Goal: Complete application form

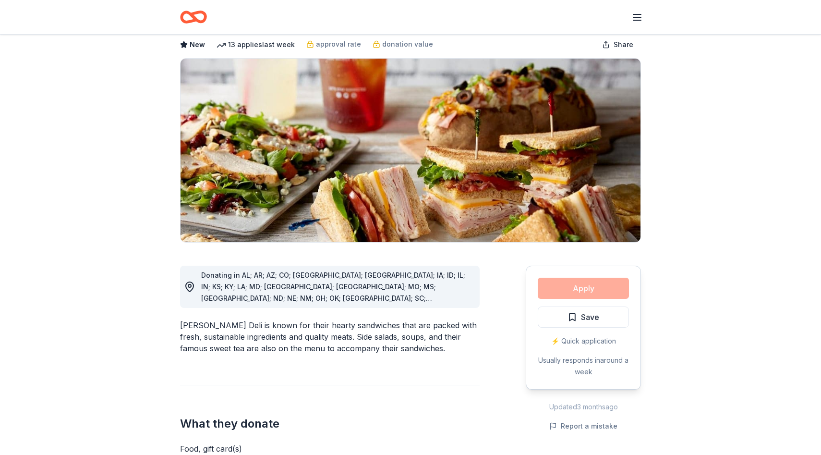
scroll to position [100, 0]
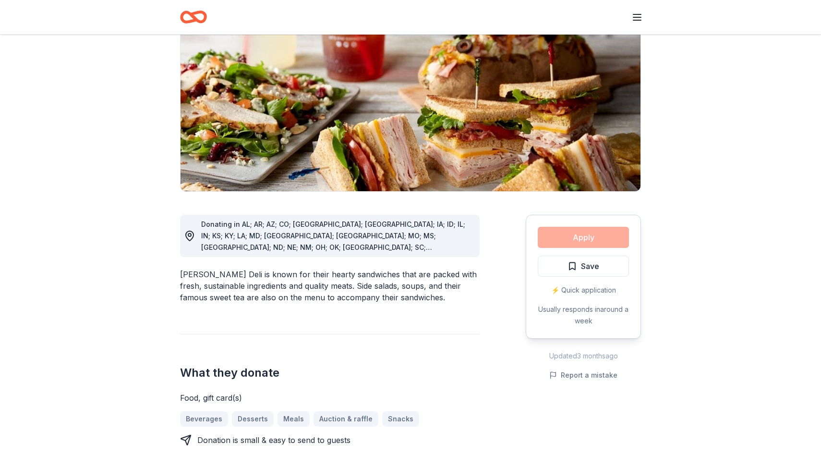
click at [573, 236] on div "Apply Save ⚡️ Quick application Usually responds in around a week" at bounding box center [583, 277] width 115 height 124
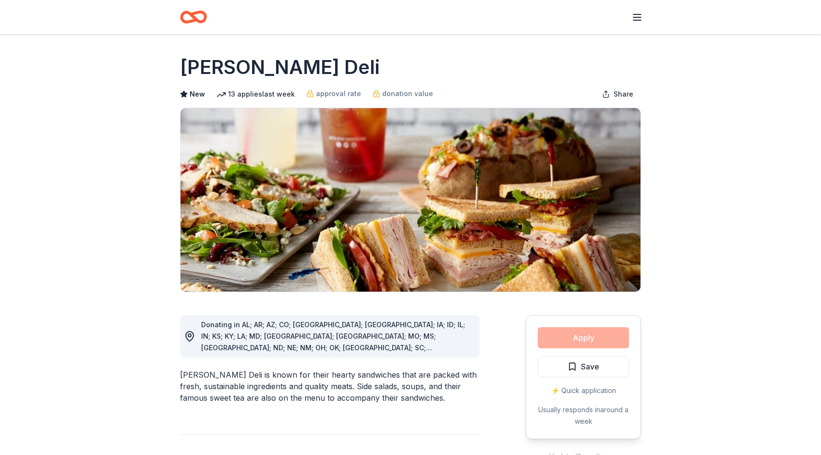
click at [462, 184] on img at bounding box center [411, 199] width 460 height 183
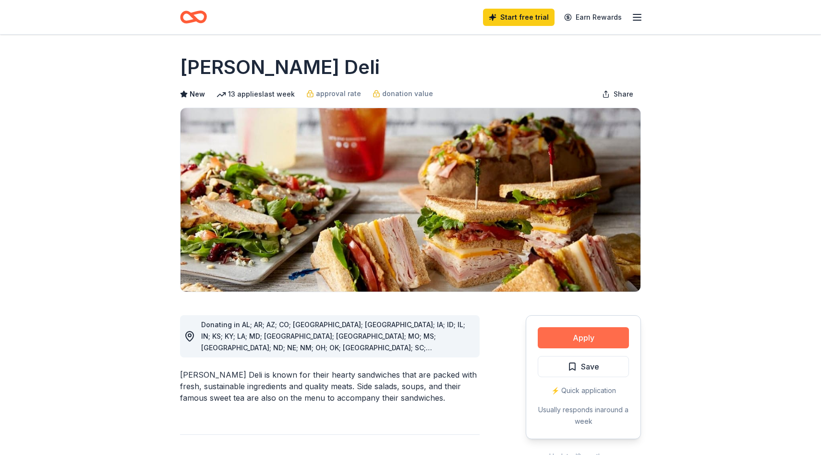
click at [566, 337] on button "Apply" at bounding box center [583, 337] width 91 height 21
click at [578, 336] on button "Apply" at bounding box center [583, 337] width 91 height 21
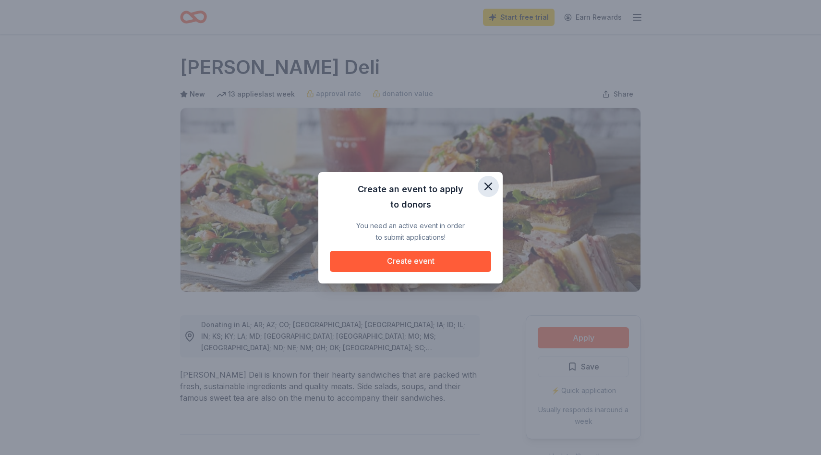
click at [493, 185] on icon "button" at bounding box center [488, 186] width 13 height 13
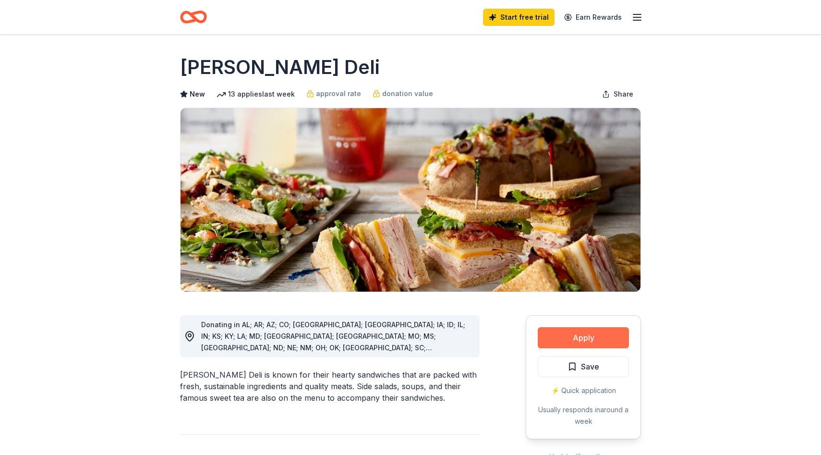
click at [583, 334] on button "Apply" at bounding box center [583, 337] width 91 height 21
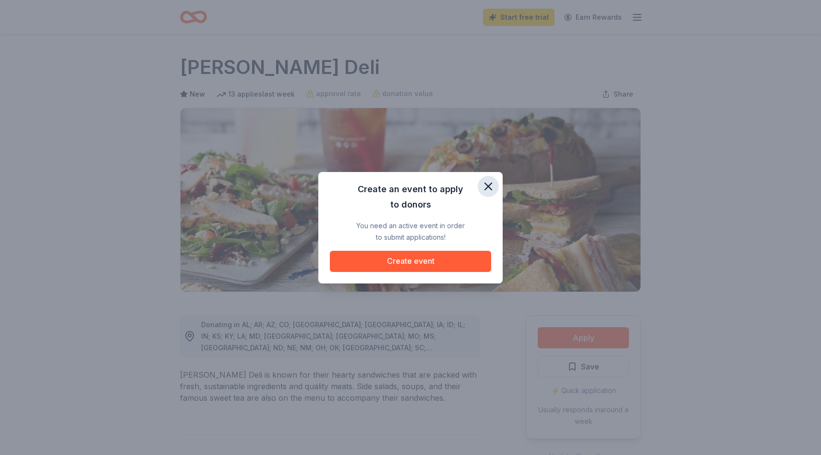
click at [494, 186] on icon "button" at bounding box center [488, 186] width 13 height 13
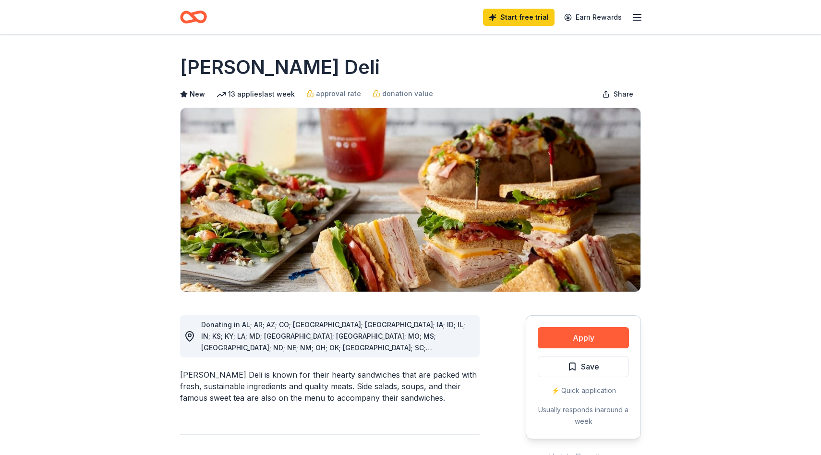
click at [460, 192] on img at bounding box center [411, 199] width 460 height 183
click at [589, 333] on button "Apply" at bounding box center [583, 337] width 91 height 21
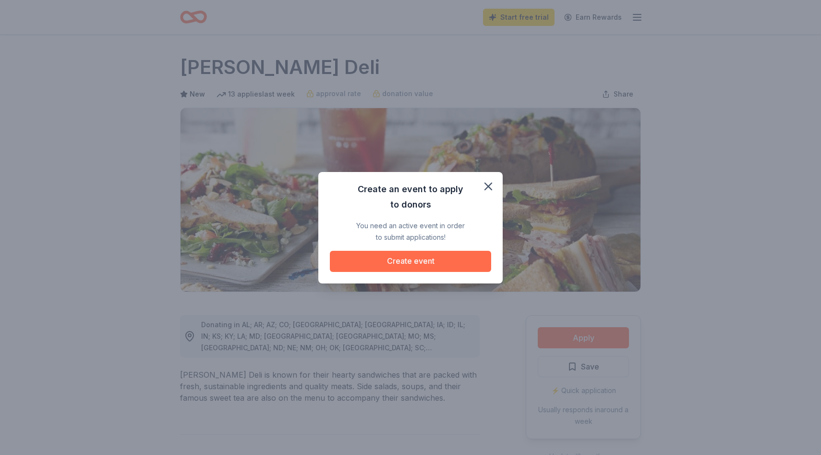
click at [440, 262] on button "Create event" at bounding box center [410, 261] width 161 height 21
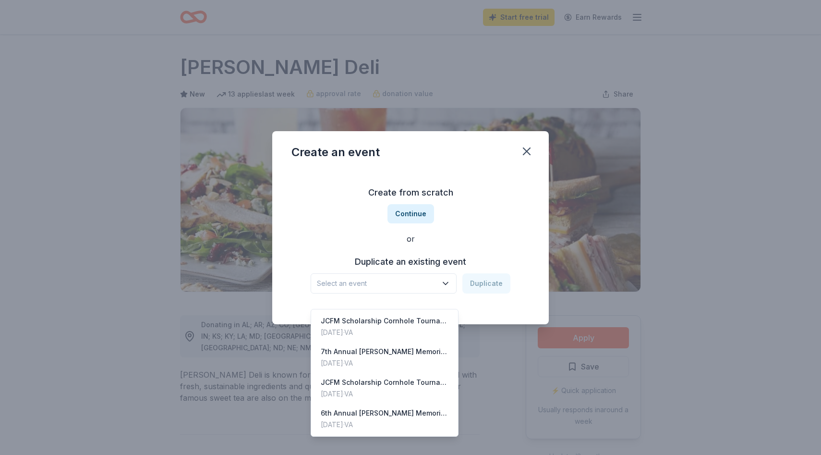
click at [422, 281] on span "Select an event" at bounding box center [377, 283] width 120 height 12
click at [414, 346] on div "7th Annual Jeffrey C. Fowler Memorial Scholarship MINI Golf Tournament" at bounding box center [385, 352] width 128 height 12
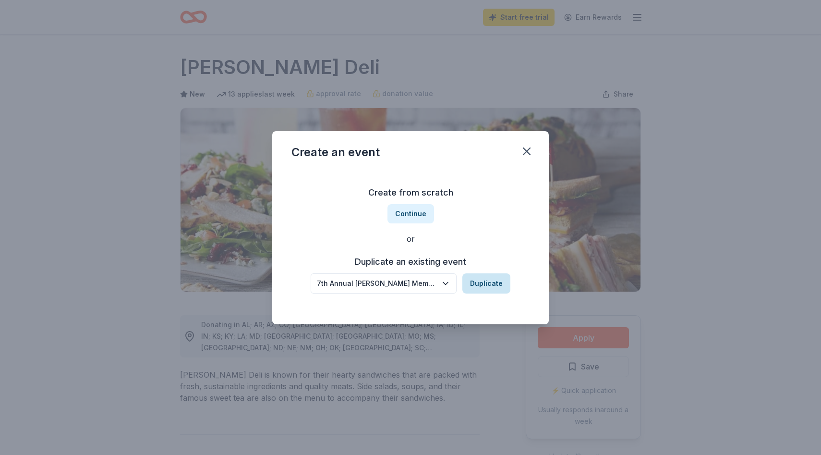
click at [495, 280] on button "Duplicate" at bounding box center [486, 283] width 48 height 20
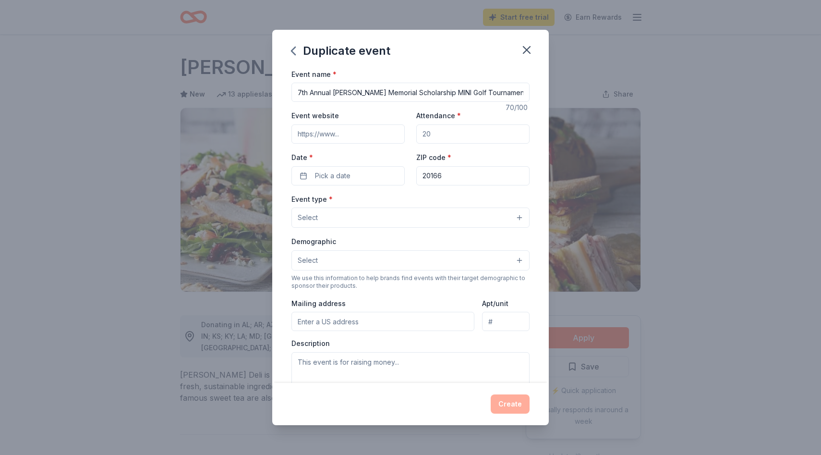
drag, startPoint x: 303, startPoint y: 94, endPoint x: 284, endPoint y: 94, distance: 18.7
click at [283, 94] on div "Event name * 7th Annual Jeffrey C. Fowler Memorial Scholarship MINI Golf Tourna…" at bounding box center [410, 225] width 277 height 315
type input "8th Annual [PERSON_NAME] Memorial Scholarship MINI Golf Tournament"
drag, startPoint x: 325, startPoint y: 137, endPoint x: 415, endPoint y: 138, distance: 90.3
click at [415, 138] on div "Event website Attendance * Date * Pick a date ZIP code * 20166" at bounding box center [410, 146] width 238 height 75
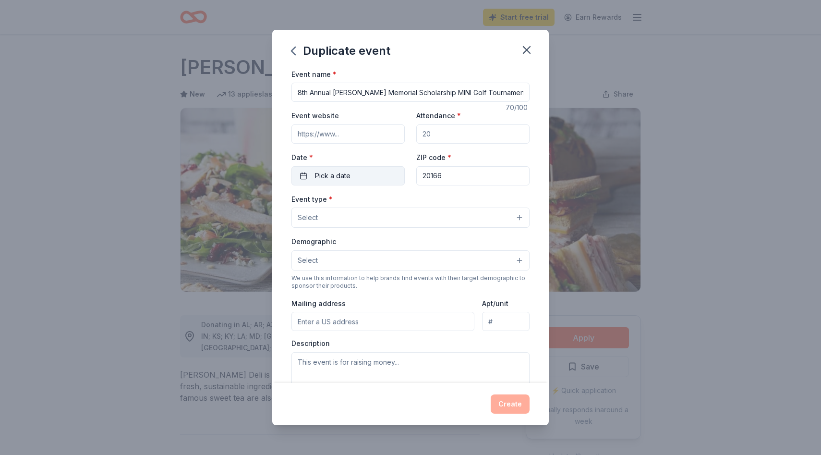
click at [363, 169] on button "Pick a date" at bounding box center [347, 175] width 113 height 19
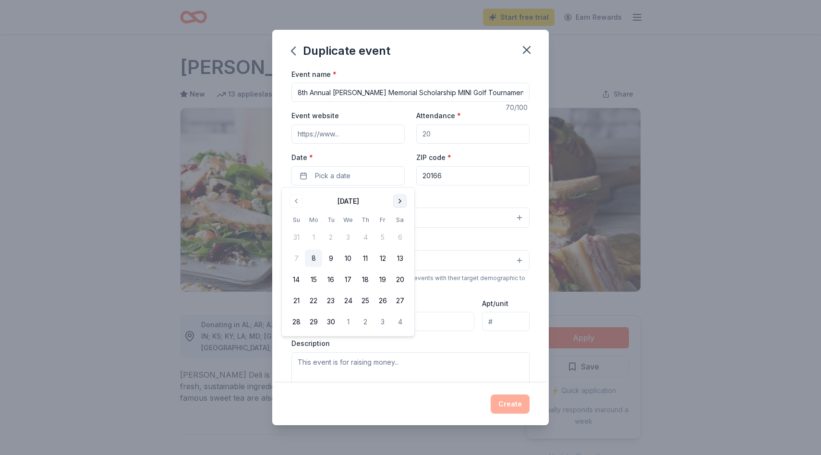
click at [400, 204] on button "Go to next month" at bounding box center [399, 200] width 13 height 13
click at [401, 278] on button "18" at bounding box center [399, 279] width 17 height 17
click at [460, 177] on input "20166" at bounding box center [472, 175] width 113 height 19
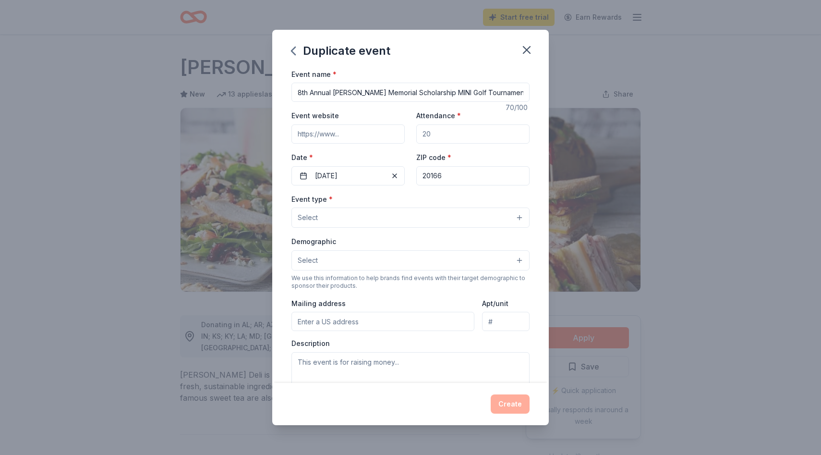
click at [394, 220] on button "Select" at bounding box center [410, 217] width 238 height 20
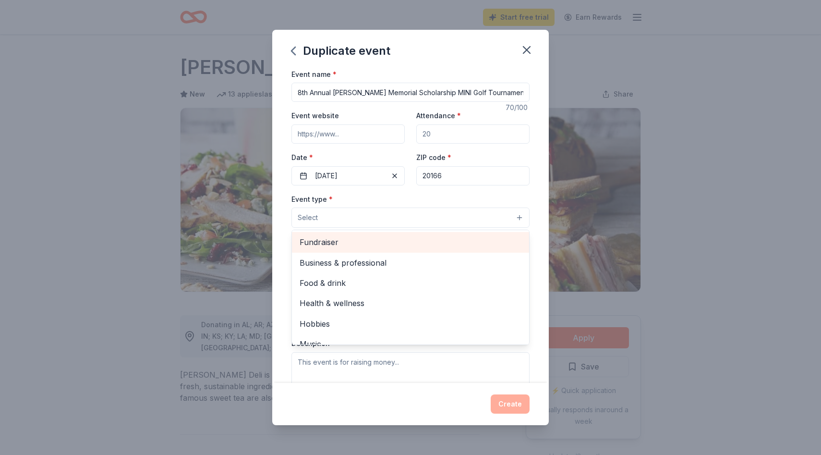
click at [369, 239] on span "Fundraiser" at bounding box center [411, 242] width 222 height 12
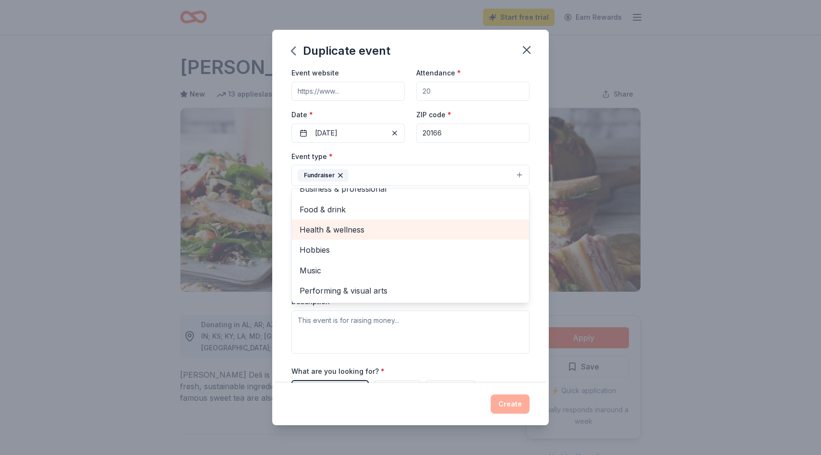
scroll to position [46, 0]
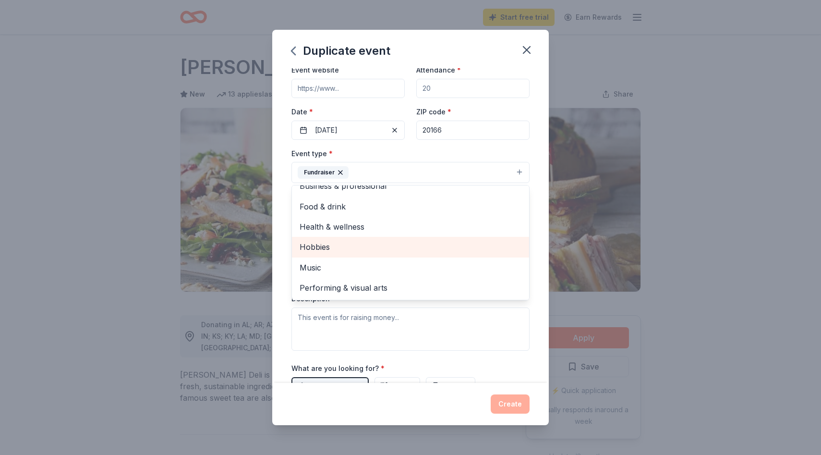
click at [287, 243] on div "Event name * 8th Annual Jeffrey C. Fowler Memorial Scholarship MINI Golf Tourna…" at bounding box center [410, 225] width 277 height 315
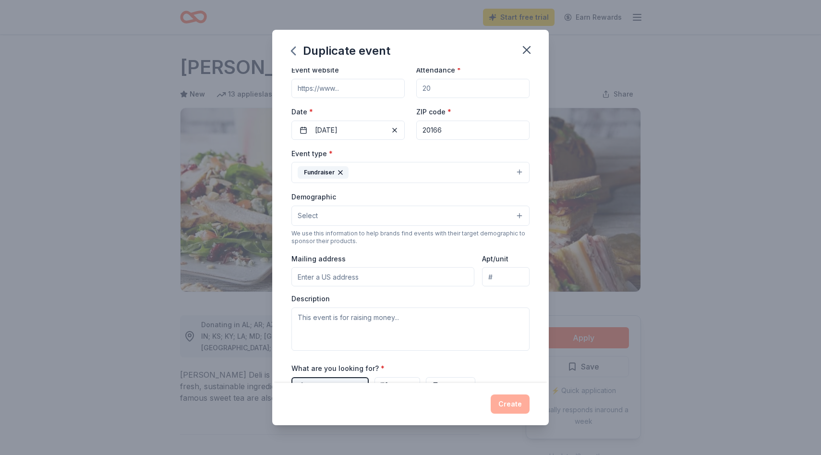
click at [391, 216] on button "Select" at bounding box center [410, 215] width 238 height 20
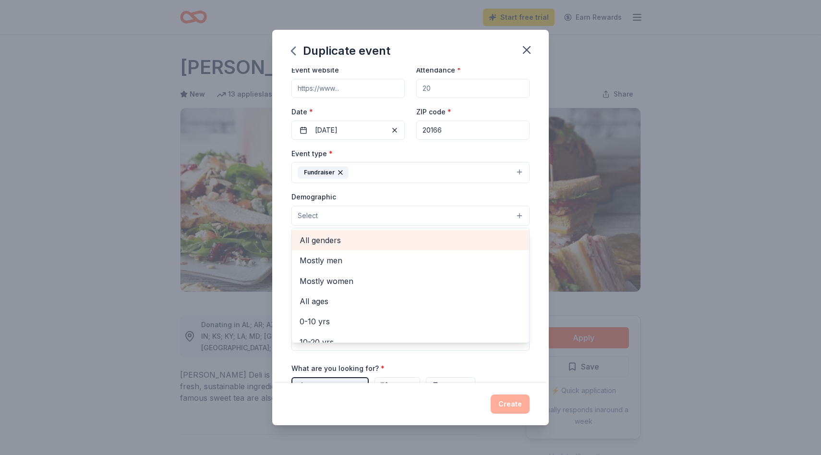
click at [371, 241] on span "All genders" at bounding box center [411, 240] width 222 height 12
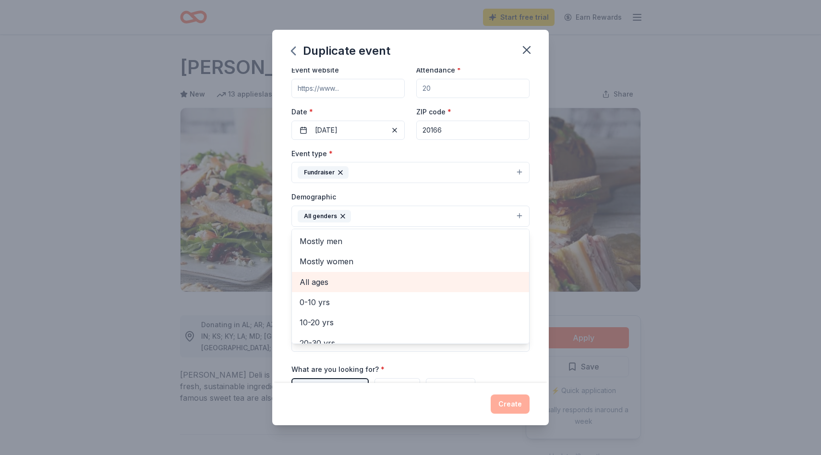
click at [346, 285] on span "All ages" at bounding box center [411, 282] width 222 height 12
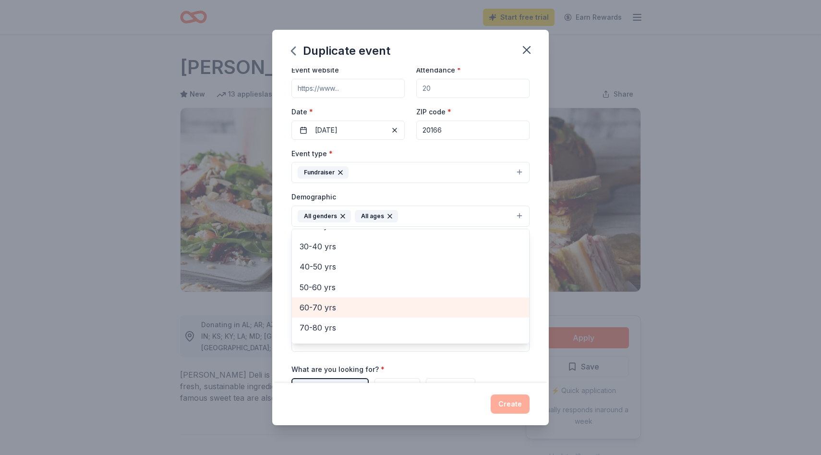
scroll to position [113, 0]
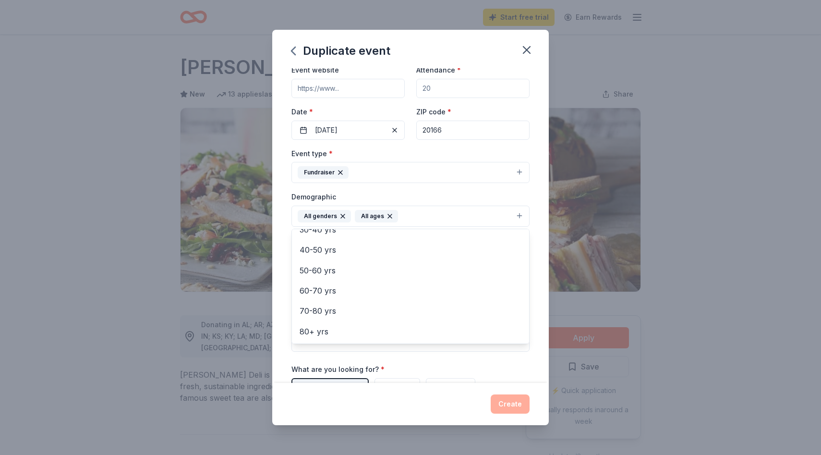
click at [284, 287] on div "Event name * 8th Annual Jeffrey C. Fowler Memorial Scholarship MINI Golf Tourna…" at bounding box center [410, 225] width 277 height 315
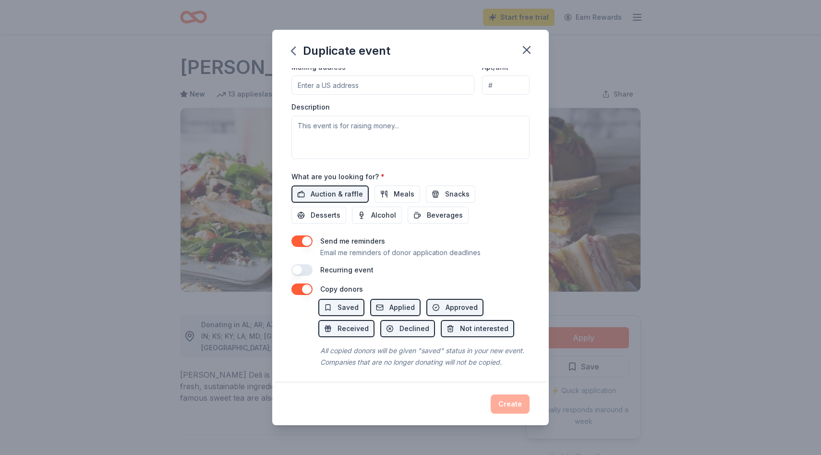
scroll to position [240, 0]
click at [306, 237] on button "button" at bounding box center [301, 239] width 21 height 12
click at [303, 285] on button "button" at bounding box center [301, 287] width 21 height 12
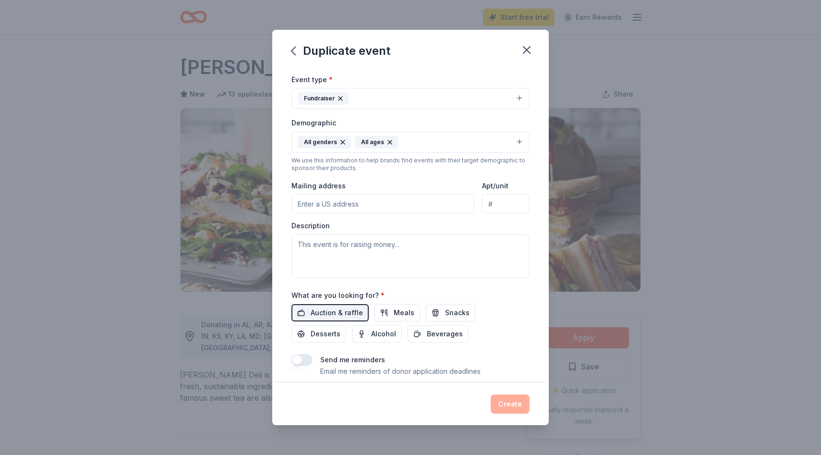
scroll to position [0, 0]
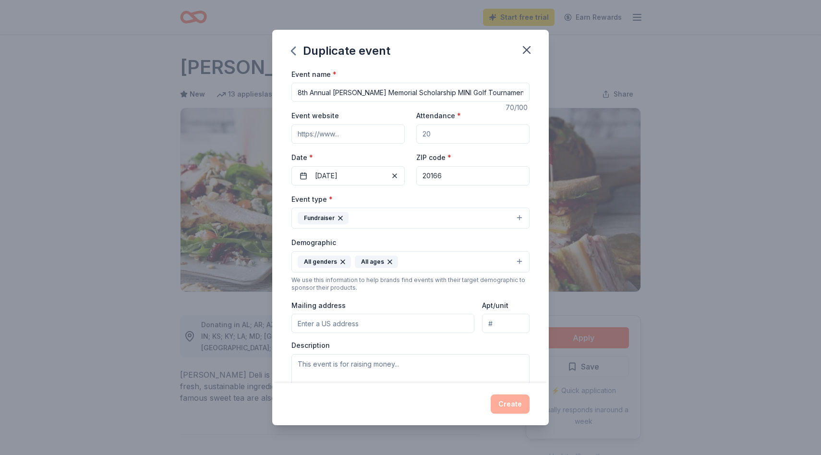
click at [515, 410] on div "Create" at bounding box center [410, 403] width 238 height 19
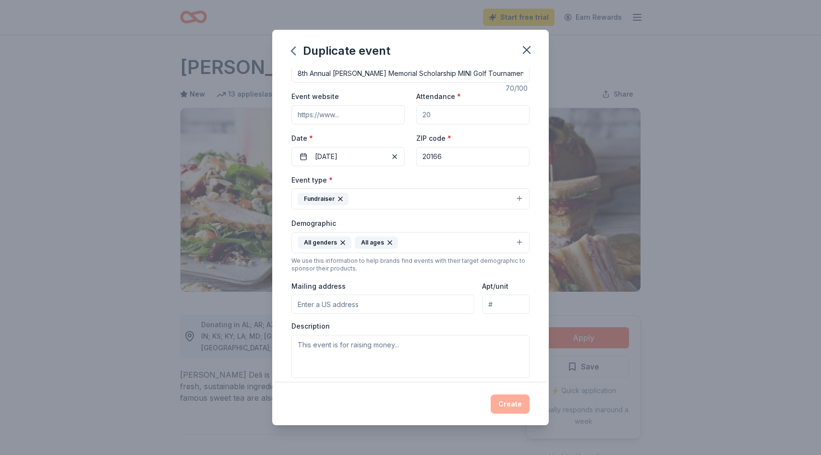
click at [444, 120] on input "Attendance *" at bounding box center [472, 114] width 113 height 19
type input "100"
click at [507, 405] on button "Create" at bounding box center [510, 403] width 39 height 19
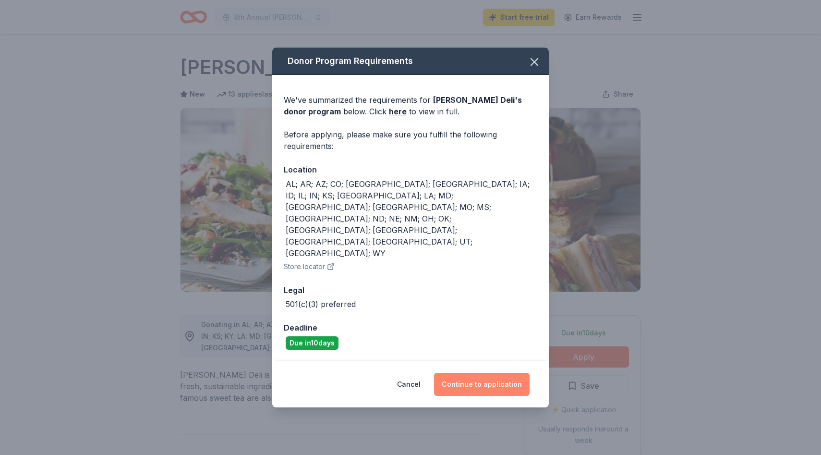
click at [500, 373] on button "Continue to application" at bounding box center [482, 384] width 96 height 23
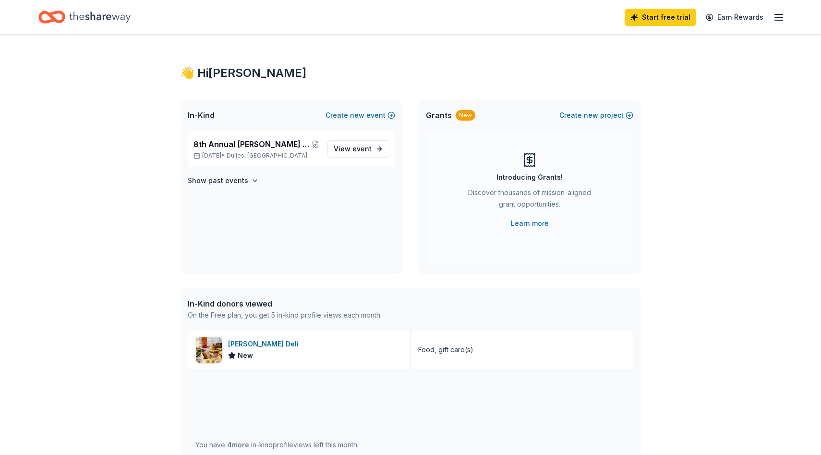
click at [91, 7] on icon "Home" at bounding box center [99, 17] width 61 height 20
click at [770, 17] on div "Start free trial Earn Rewards" at bounding box center [705, 17] width 160 height 23
click at [780, 17] on icon "button" at bounding box center [779, 18] width 12 height 12
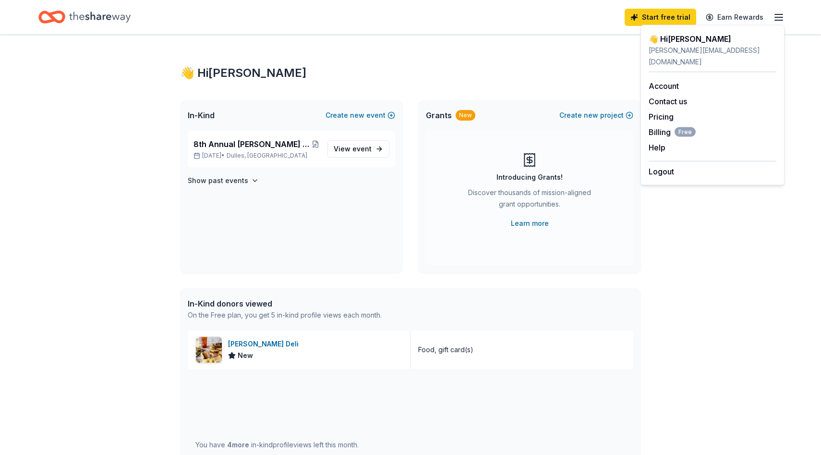
click at [248, 213] on div "8th Annual [PERSON_NAME] Memorial Scholarship MINI Golf Tournament [DATE] • [GE…" at bounding box center [291, 202] width 223 height 142
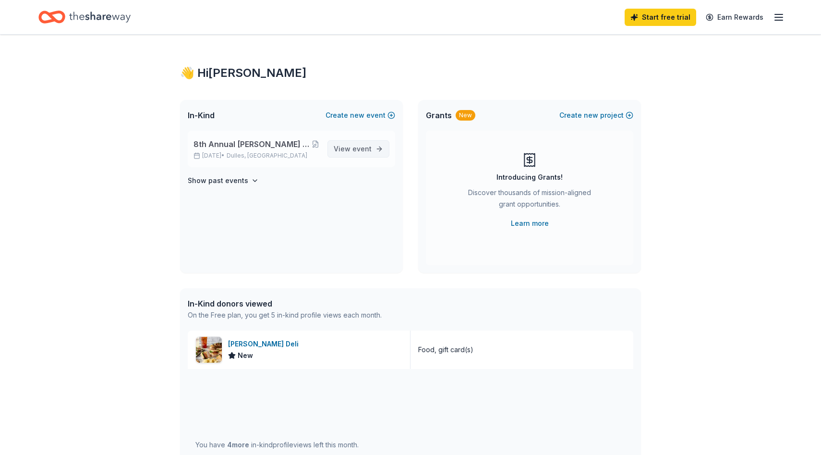
click at [360, 151] on span "event" at bounding box center [361, 149] width 19 height 8
